Goal: Task Accomplishment & Management: Use online tool/utility

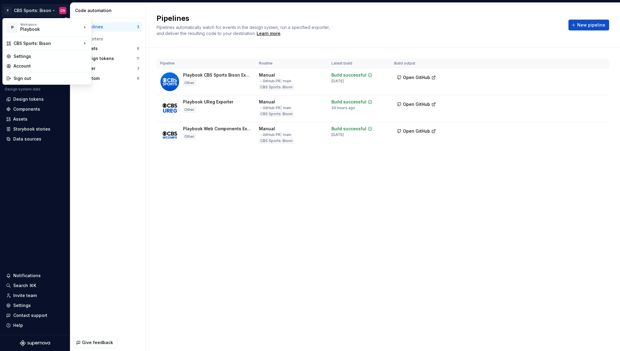
click at [31, 11] on html "P CBS Sports: Bison CN Version Current draft Home Documentation Analytics Code …" at bounding box center [310, 175] width 620 height 351
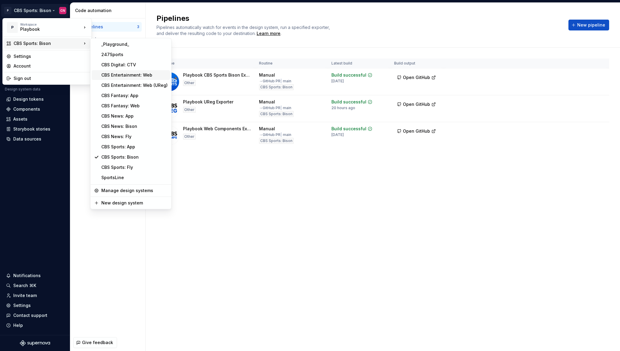
click at [119, 74] on div "CBS Entertainment: Web" at bounding box center [134, 75] width 66 height 6
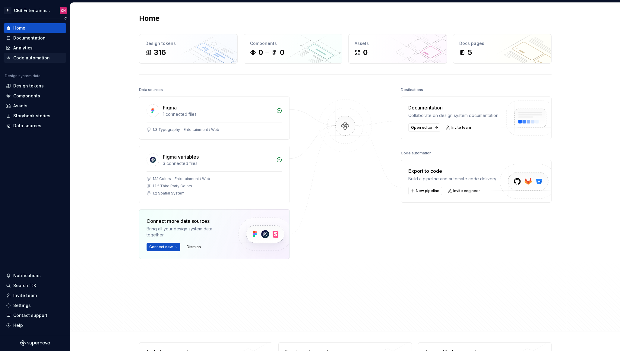
click at [50, 57] on div "Code automation" at bounding box center [35, 58] width 58 height 6
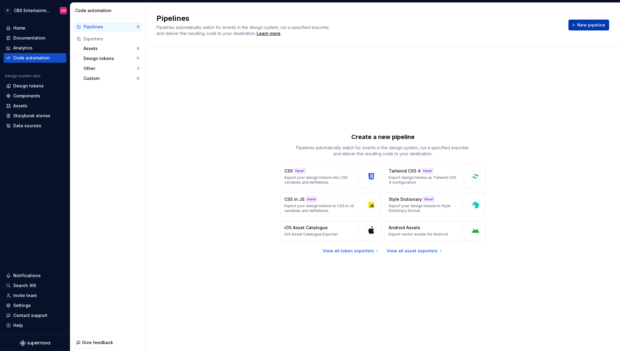
click at [583, 24] on span "New pipeline" at bounding box center [591, 25] width 28 height 6
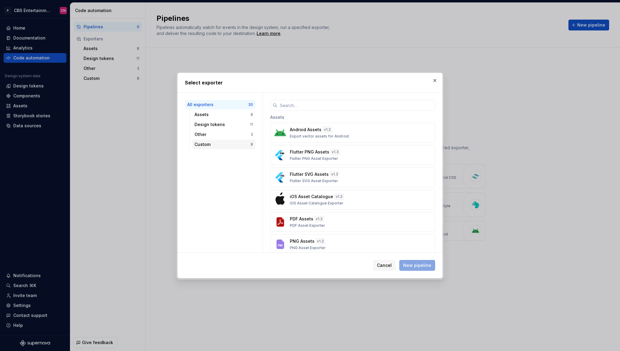
click at [251, 140] on div "Custom 8" at bounding box center [223, 145] width 63 height 10
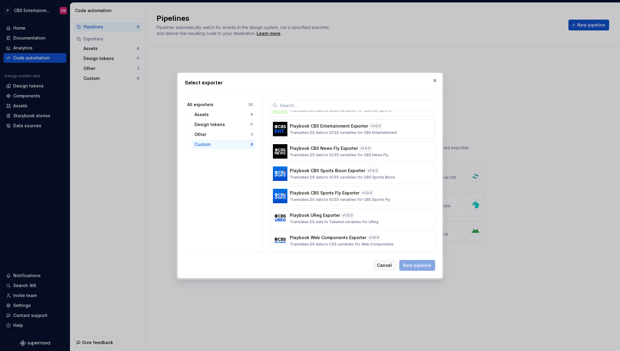
scroll to position [44, 0]
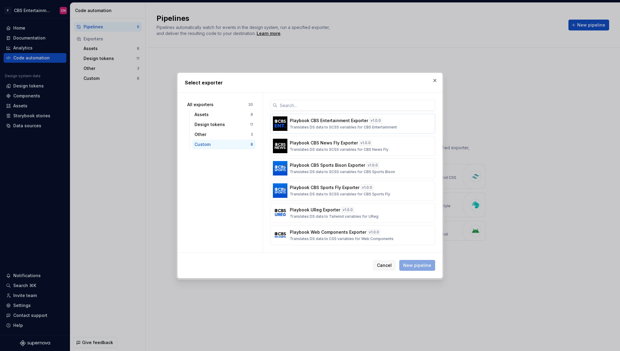
click at [343, 124] on div "Playbook CBS Entertainment Exporter v 1.0.0 Translates DS data to SCSS variable…" at bounding box center [351, 124] width 122 height 12
click at [418, 264] on span "New pipeline" at bounding box center [417, 265] width 28 height 6
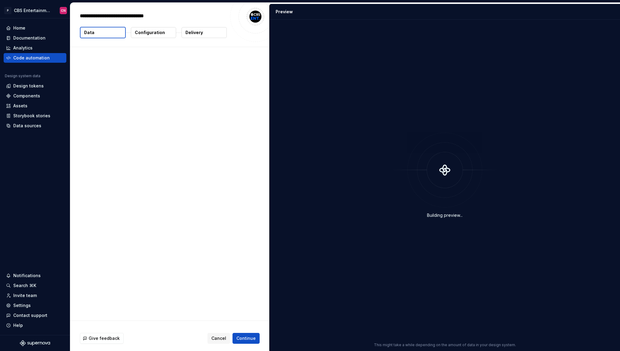
type textarea "*"
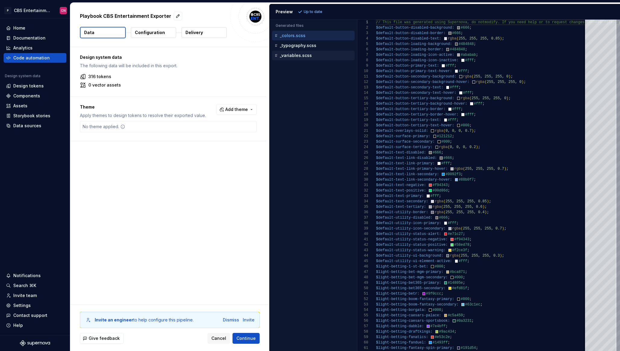
click at [293, 59] on div "_variables.scss" at bounding box center [313, 56] width 83 height 10
click at [293, 53] on p "_variables.scss" at bounding box center [296, 55] width 32 height 5
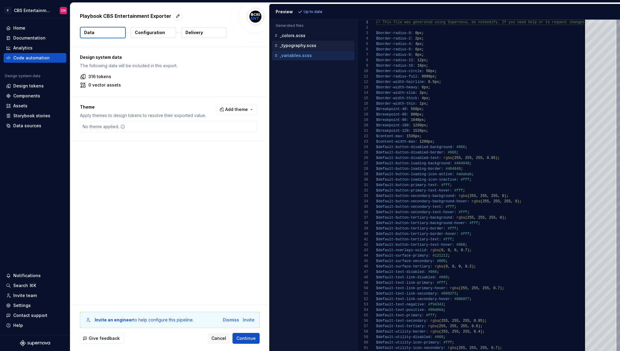
click at [294, 46] on p "_typography.scss" at bounding box center [298, 45] width 36 height 5
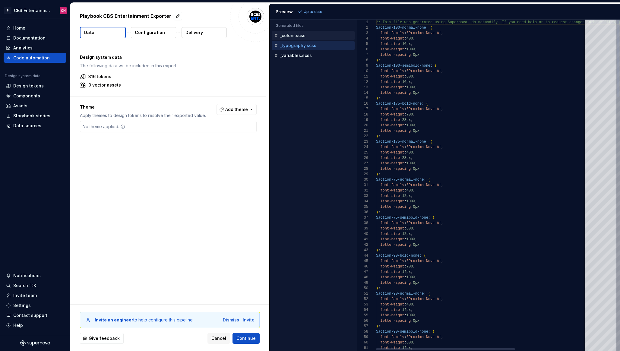
click at [294, 37] on p "_colors.scss" at bounding box center [293, 35] width 26 height 5
type textarea "**********"
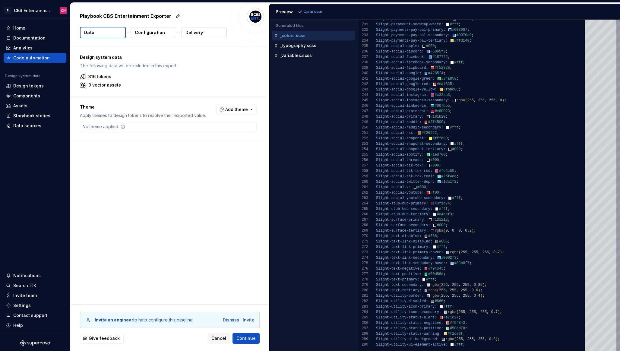
click at [155, 31] on p "Configuration" at bounding box center [150, 33] width 30 height 6
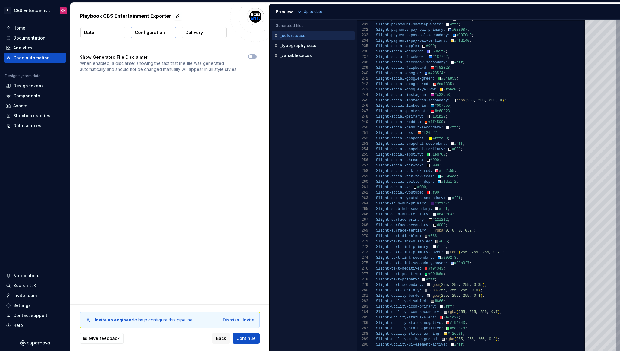
click at [187, 38] on div "Playbook CBS Entertainment Exporter Data Configuration Delivery" at bounding box center [169, 25] width 199 height 44
click at [187, 35] on p "Delivery" at bounding box center [193, 33] width 17 height 6
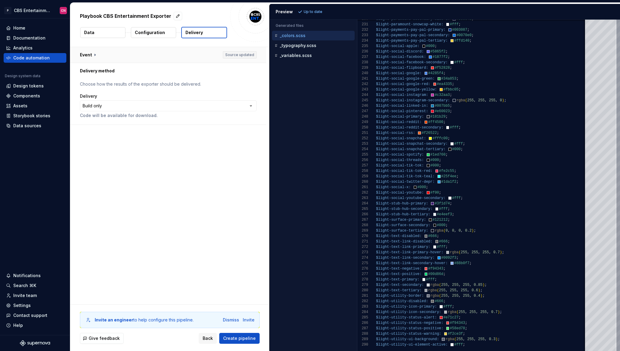
click at [135, 59] on button "button" at bounding box center [168, 55] width 196 height 16
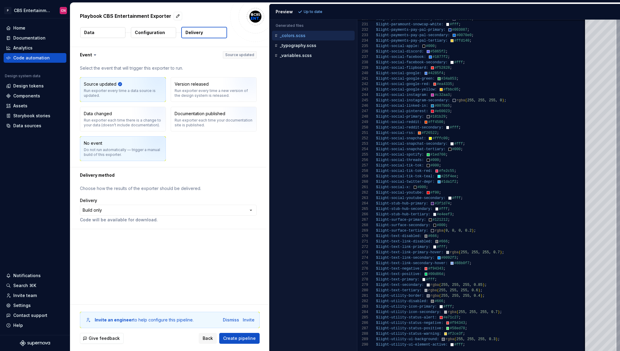
click at [143, 150] on img "button" at bounding box center [151, 151] width 39 height 40
click at [150, 183] on div "**********" at bounding box center [168, 206] width 196 height 46
click at [147, 210] on html "**********" at bounding box center [310, 175] width 620 height 351
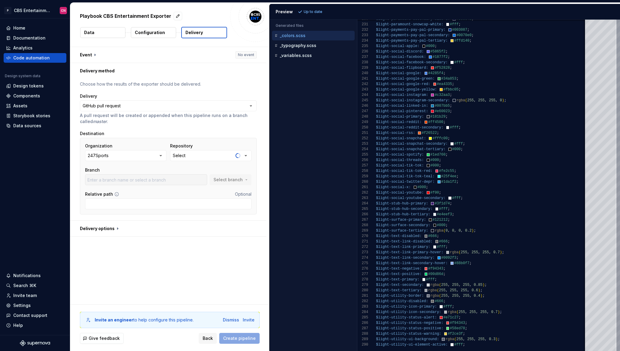
click at [133, 155] on button "247Sports" at bounding box center [125, 155] width 81 height 11
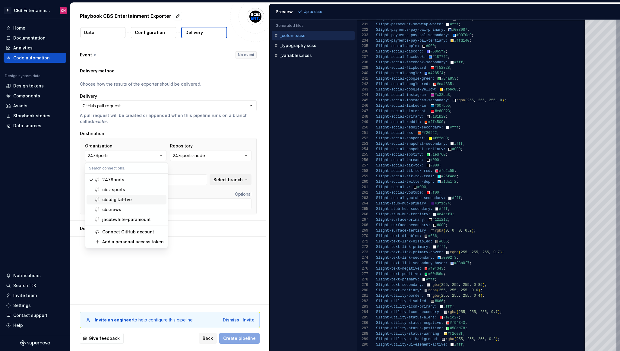
type input "5406"
click at [139, 200] on div "cbsdigital-tve" at bounding box center [133, 200] width 62 height 6
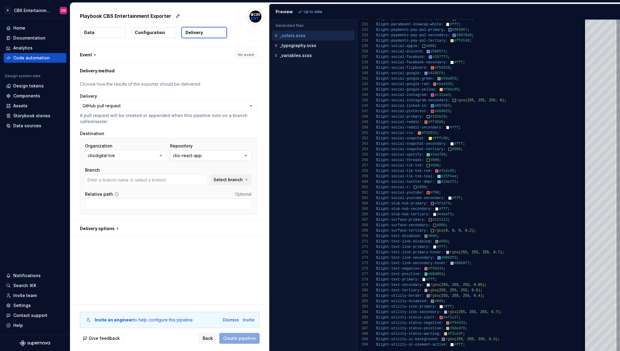
click at [198, 154] on div "cbs-react-app" at bounding box center [187, 156] width 29 height 6
type input "feature/CBSENT-1080"
click at [198, 181] on div "cbs-react-app" at bounding box center [198, 180] width 31 height 6
